Goal: Transaction & Acquisition: Obtain resource

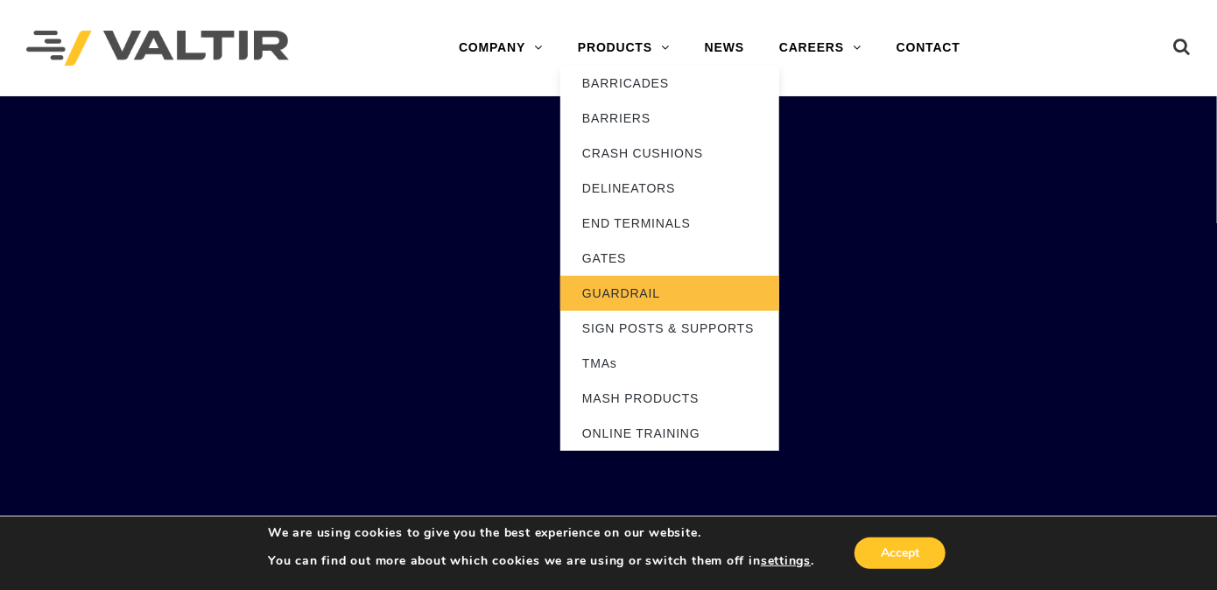
click at [606, 290] on link "GUARDRAIL" at bounding box center [669, 293] width 219 height 35
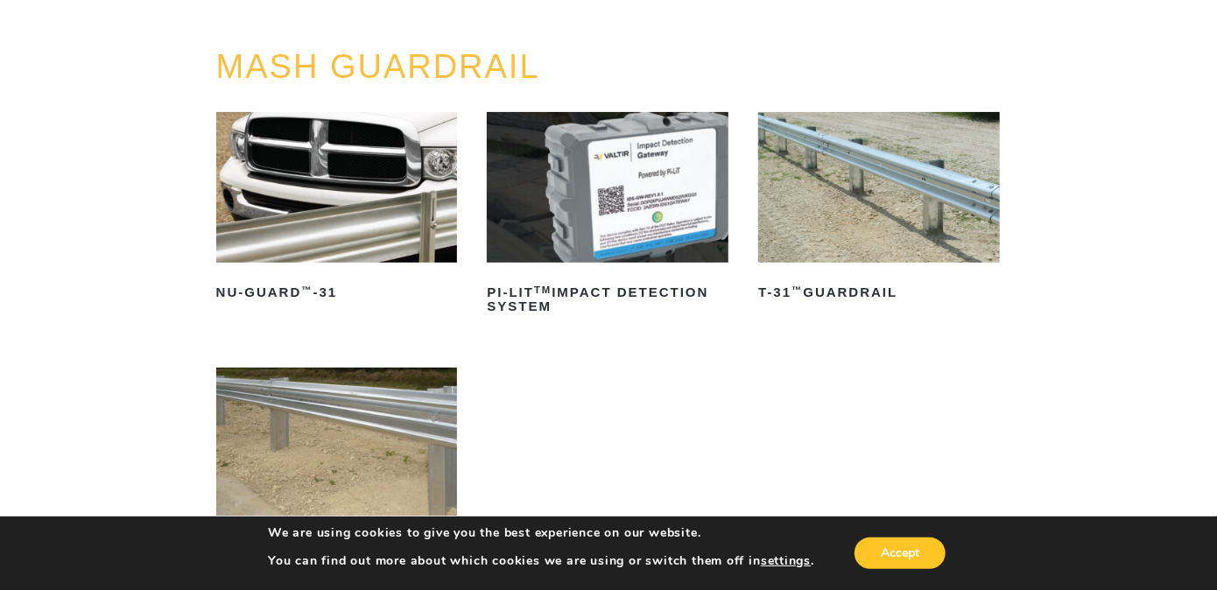
scroll to position [175, 0]
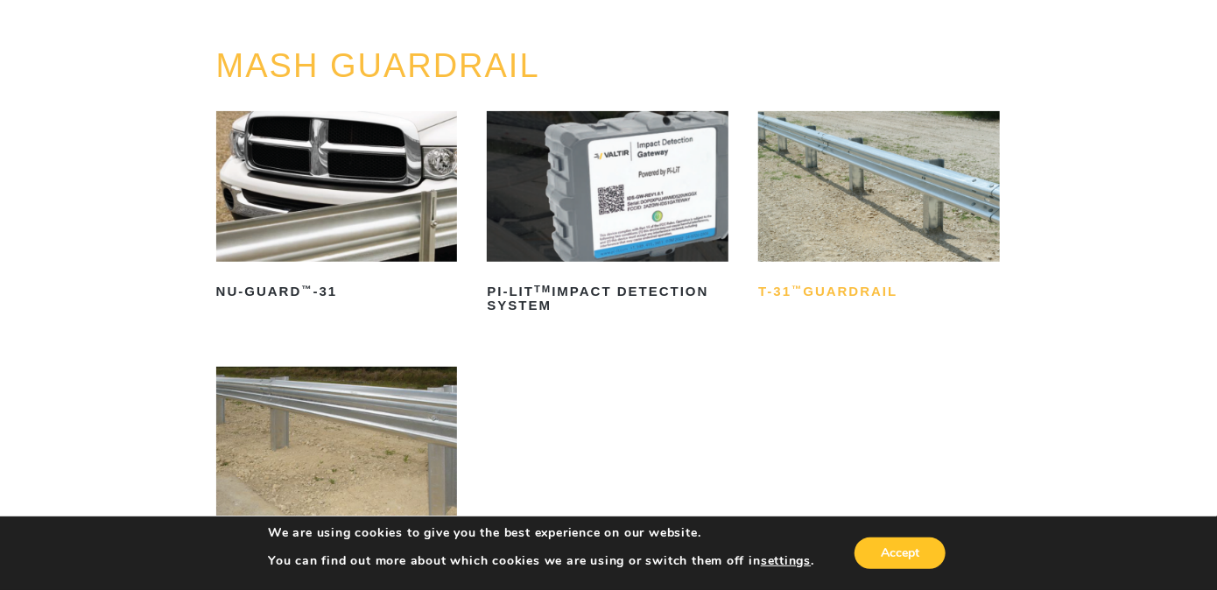
click at [860, 295] on h2 "T-31 ™ Guardrail" at bounding box center [879, 292] width 242 height 28
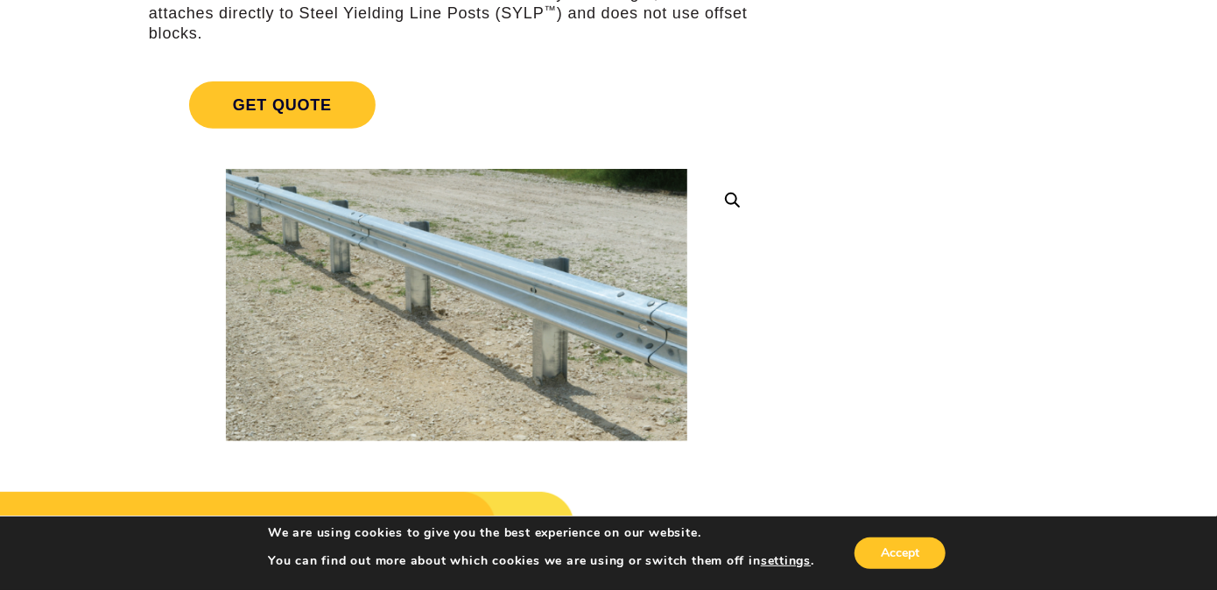
scroll to position [263, 0]
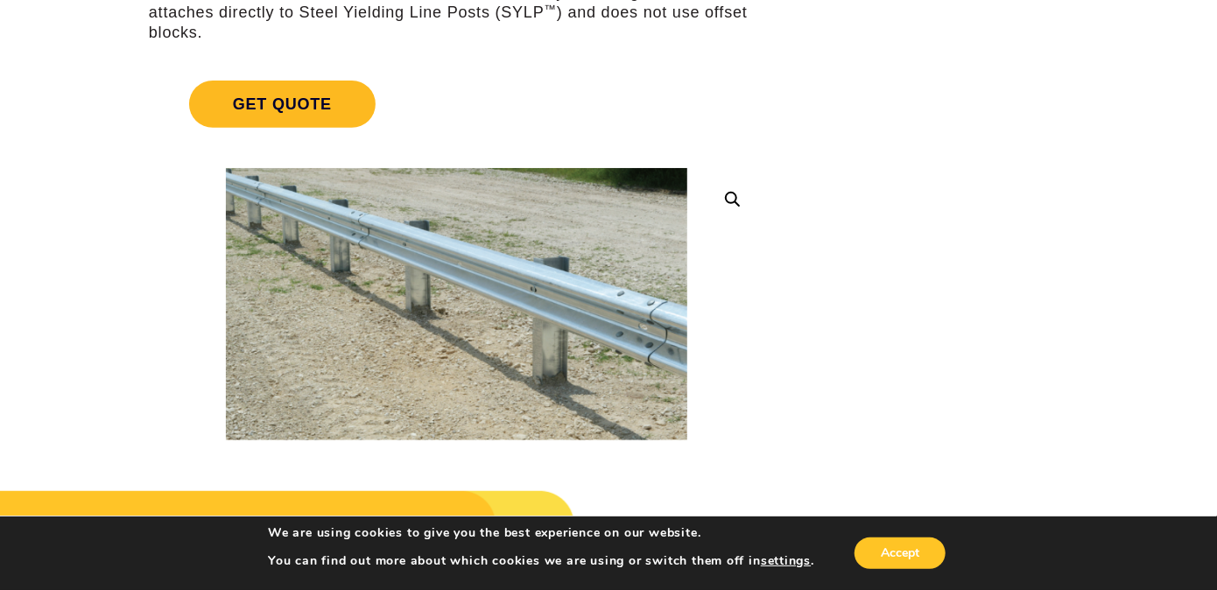
click at [254, 114] on span "Get Quote" at bounding box center [282, 104] width 187 height 47
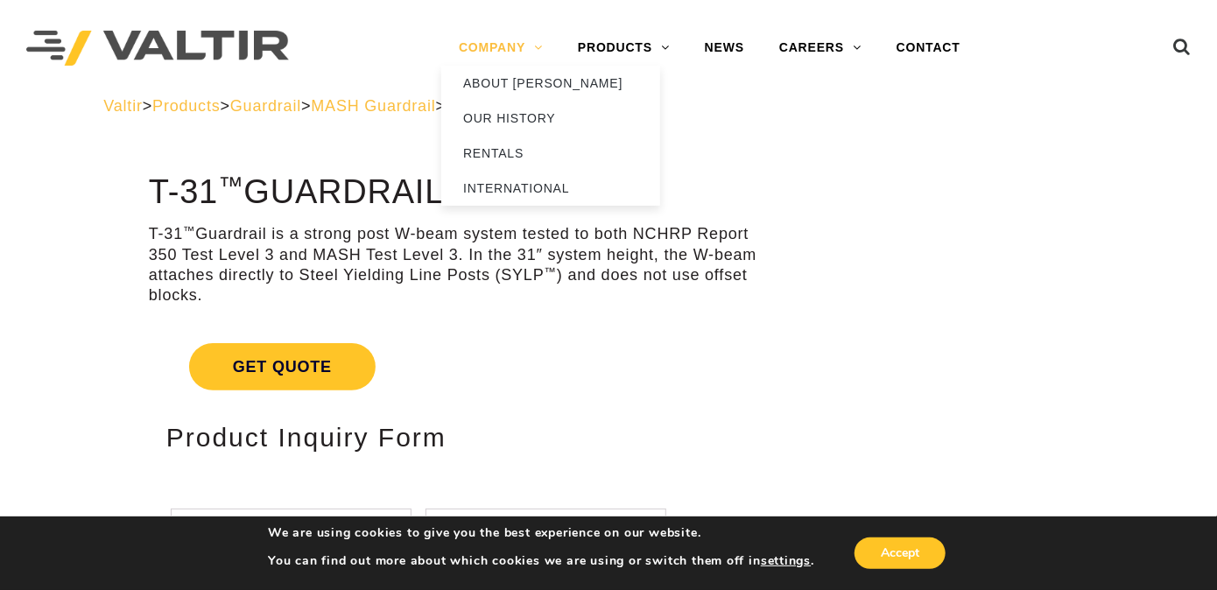
click at [508, 44] on link "COMPANY" at bounding box center [500, 48] width 119 height 35
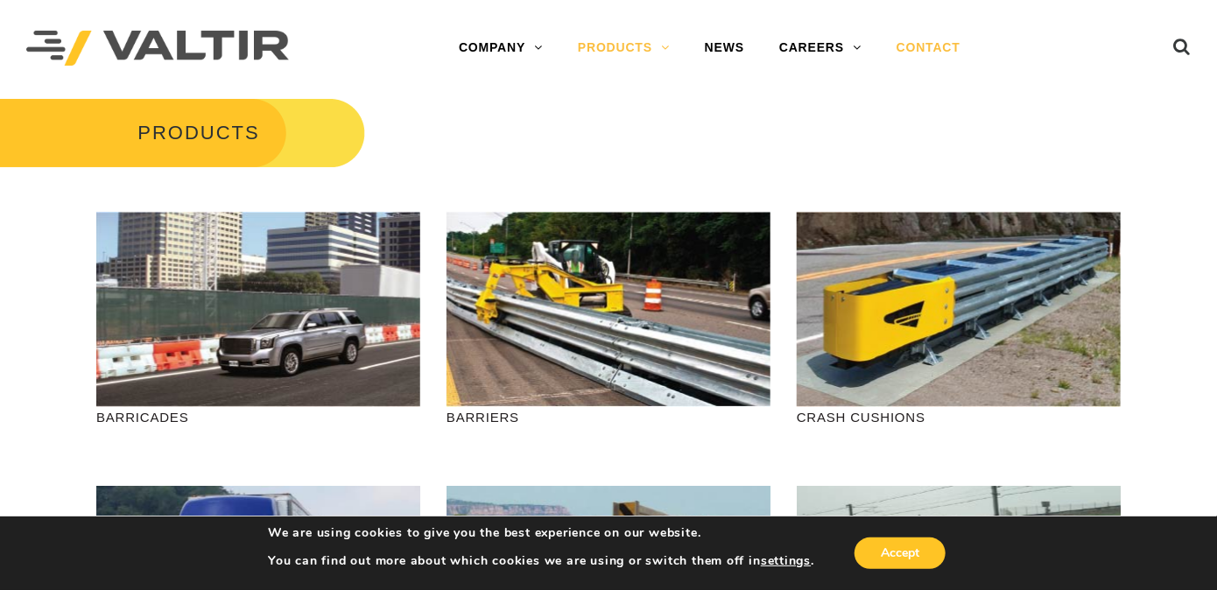
click at [928, 43] on link "CONTACT" at bounding box center [928, 48] width 99 height 35
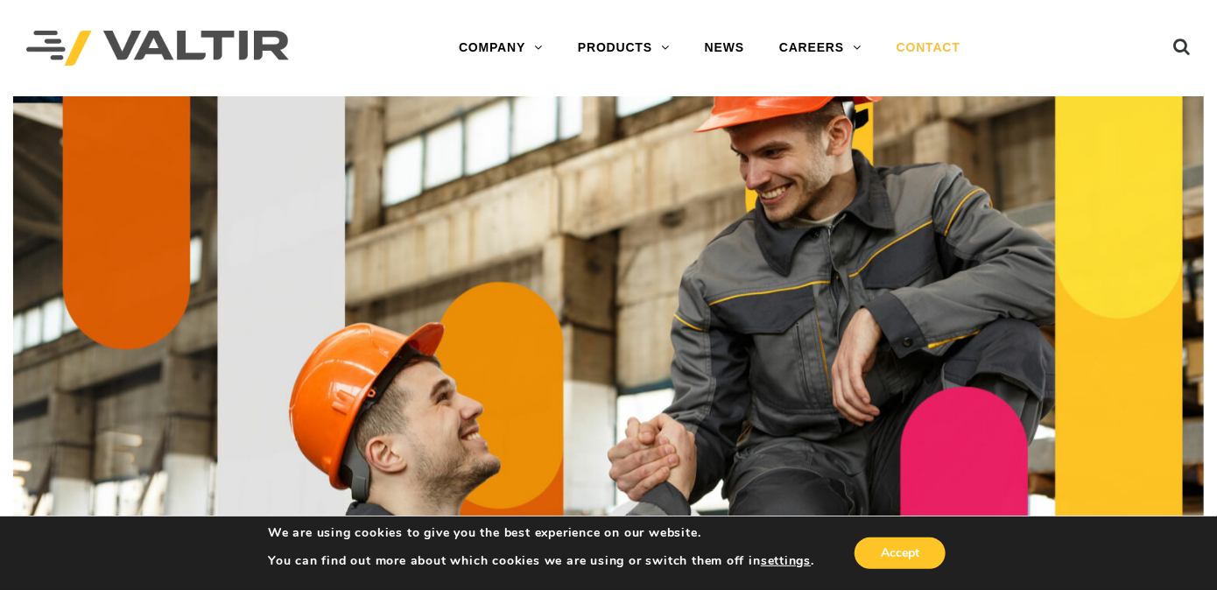
click at [936, 46] on link "CONTACT" at bounding box center [928, 48] width 99 height 35
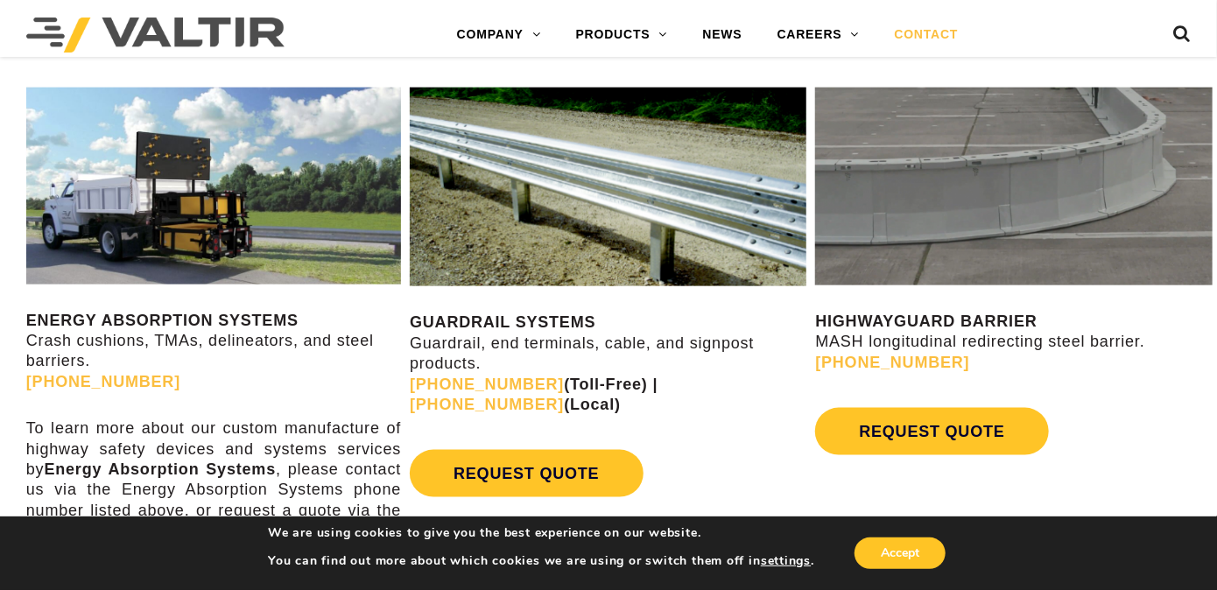
scroll to position [876, 0]
